Goal: Complete application form

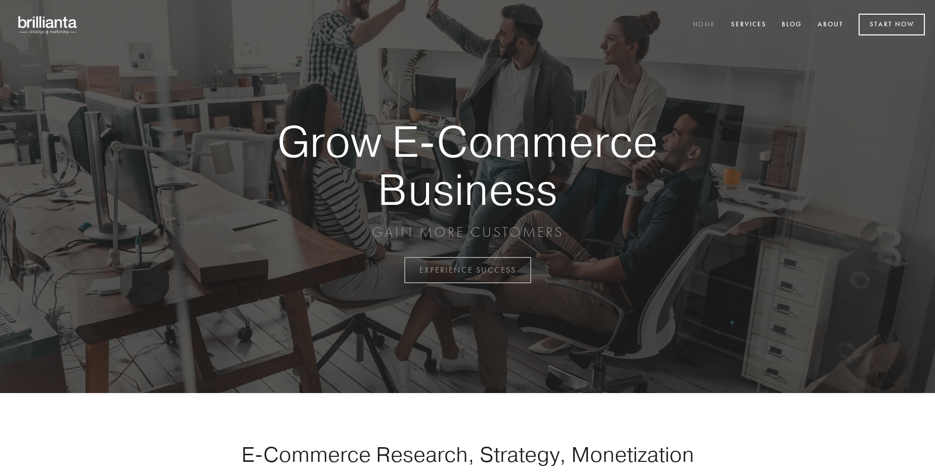
scroll to position [2653, 0]
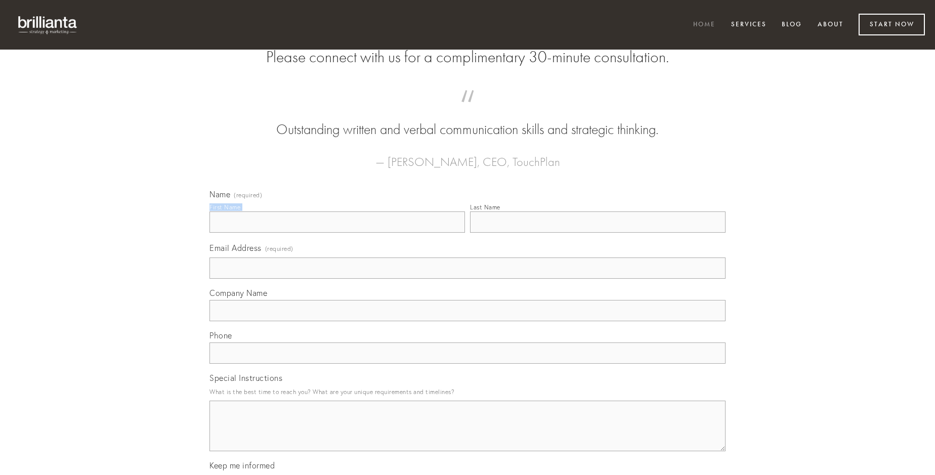
type input "[PERSON_NAME]"
click at [598, 233] on input "Last Name" at bounding box center [598, 222] width 256 height 21
type input "[PERSON_NAME]"
click at [468, 279] on input "Email Address (required)" at bounding box center [468, 268] width 516 height 21
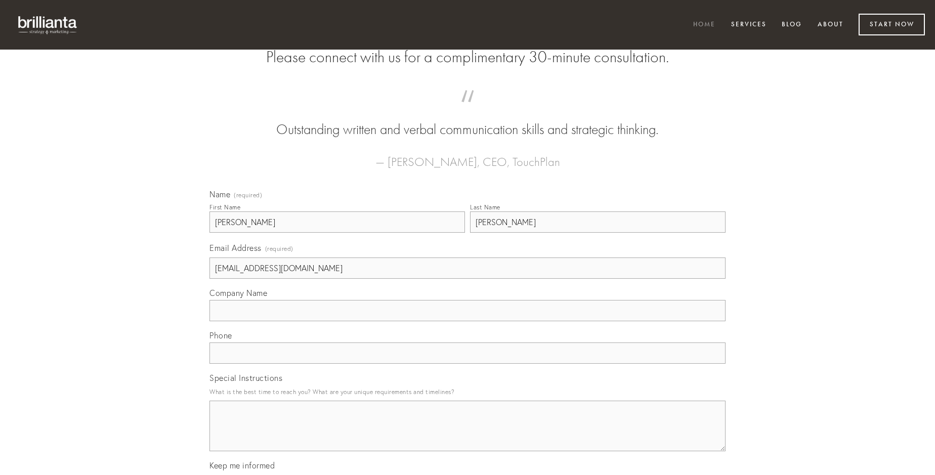
type input "[EMAIL_ADDRESS][DOMAIN_NAME]"
click at [468, 321] on input "Company Name" at bounding box center [468, 310] width 516 height 21
type input "amoveo"
click at [468, 364] on input "text" at bounding box center [468, 353] width 516 height 21
click at [468, 435] on textarea "Special Instructions" at bounding box center [468, 426] width 516 height 51
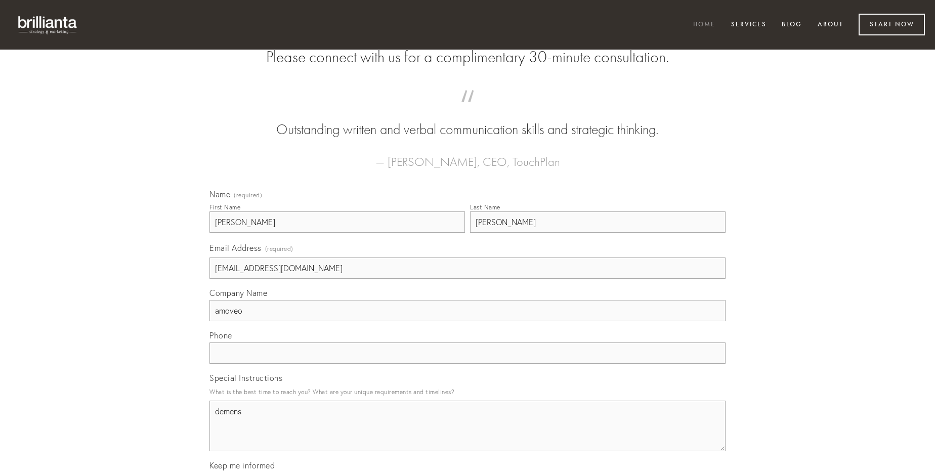
type textarea "demens"
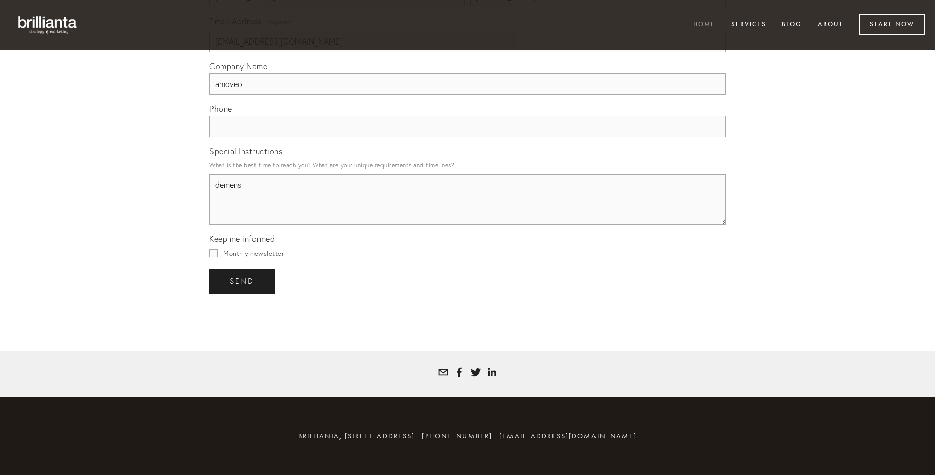
click at [243, 281] on span "send" at bounding box center [242, 281] width 25 height 9
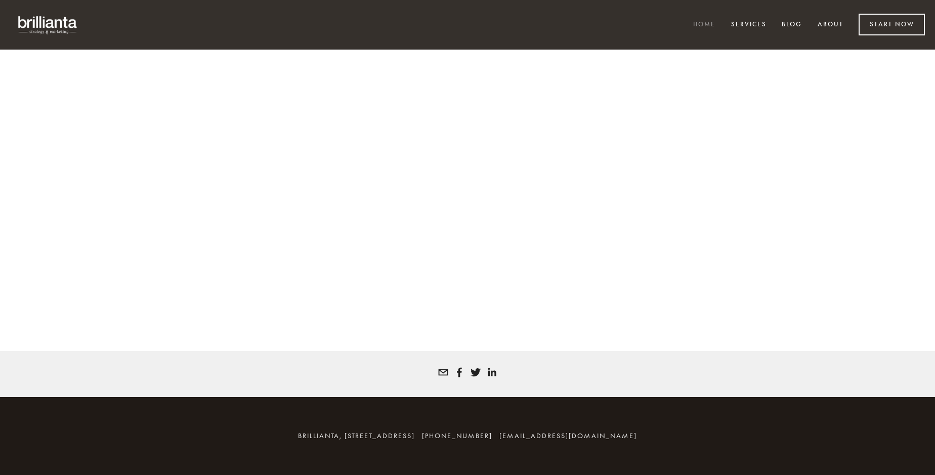
scroll to position [2640, 0]
